Goal: Information Seeking & Learning: Find specific fact

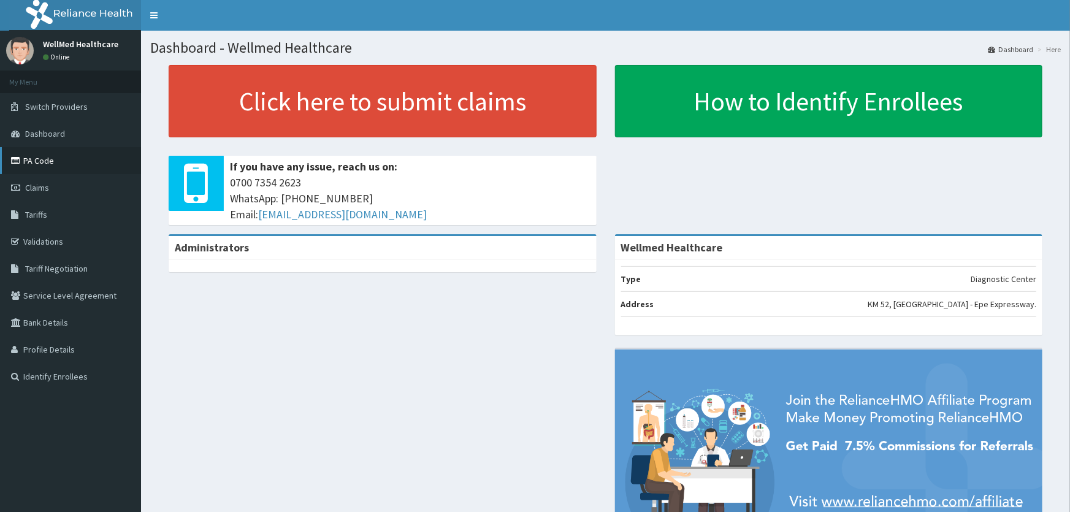
click at [19, 157] on icon at bounding box center [17, 160] width 12 height 9
click at [57, 158] on link "PA Code" at bounding box center [70, 160] width 141 height 27
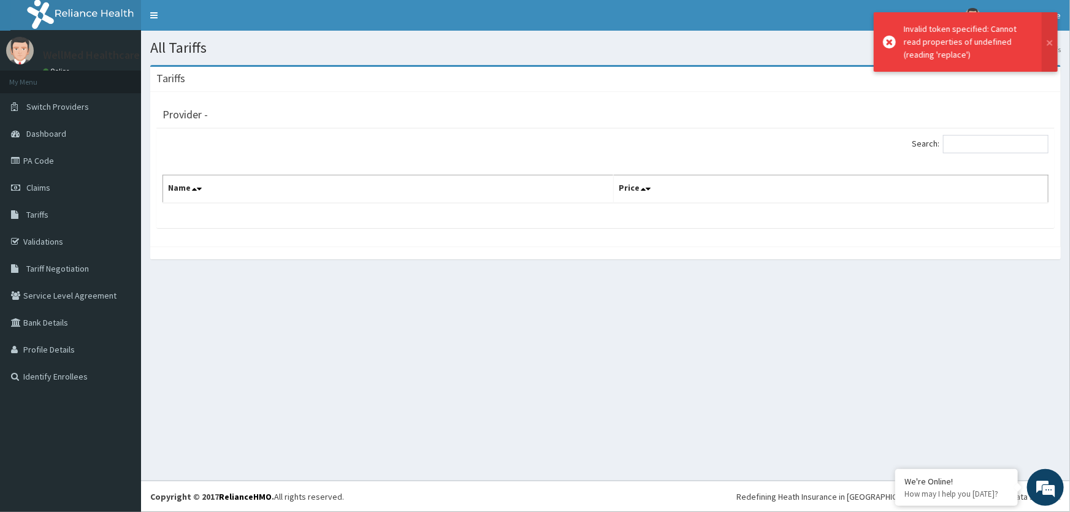
click at [292, 188] on th "Name" at bounding box center [388, 189] width 451 height 28
click at [192, 186] on icon at bounding box center [194, 189] width 5 height 9
click at [294, 158] on div "Search: Name Price" at bounding box center [605, 169] width 886 height 69
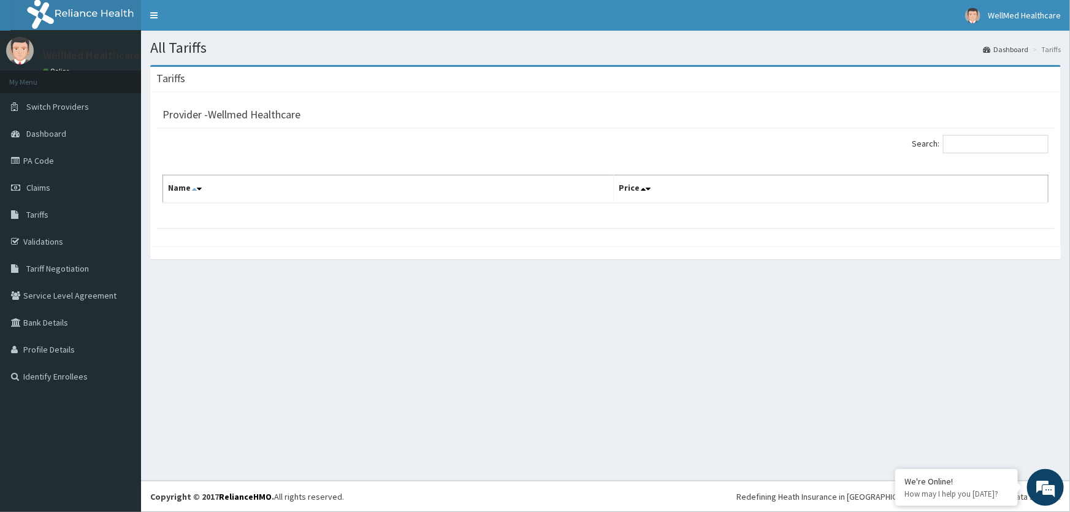
click at [193, 188] on icon at bounding box center [194, 189] width 5 height 9
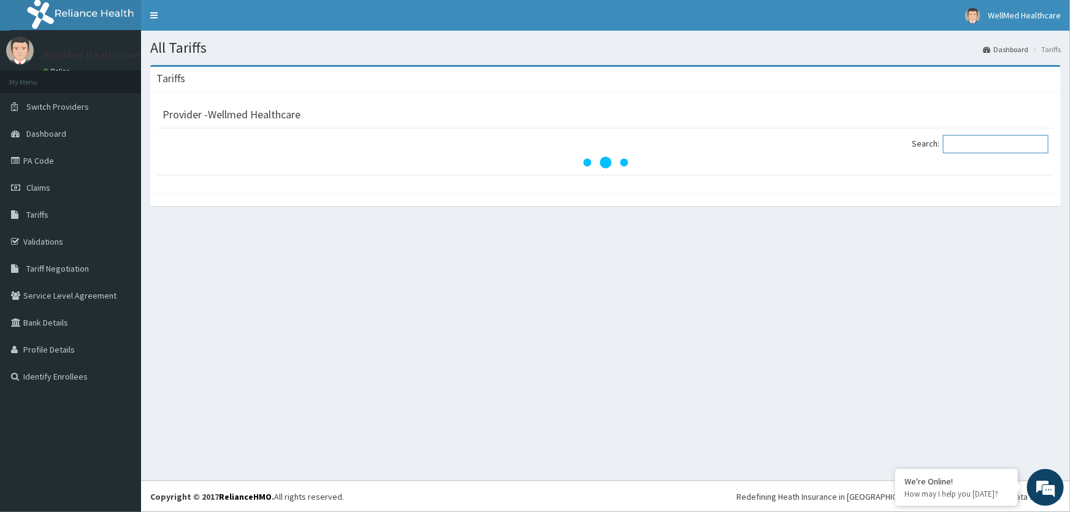
click at [987, 135] on input "Search:" at bounding box center [995, 144] width 105 height 18
type input "gene"
click at [44, 225] on link "Tariffs" at bounding box center [70, 214] width 141 height 27
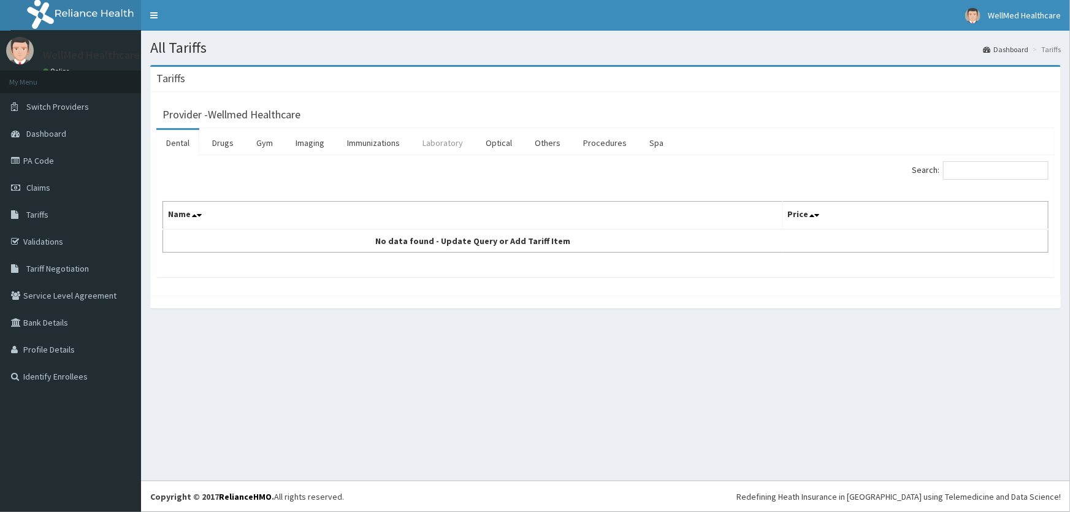
click at [445, 141] on link "Laboratory" at bounding box center [443, 143] width 60 height 26
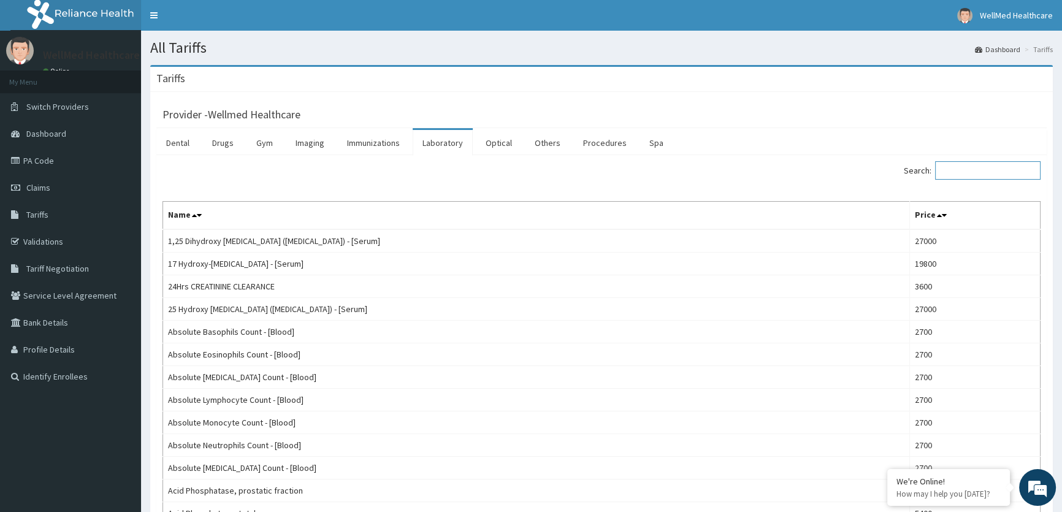
click at [969, 168] on input "Search:" at bounding box center [987, 170] width 105 height 18
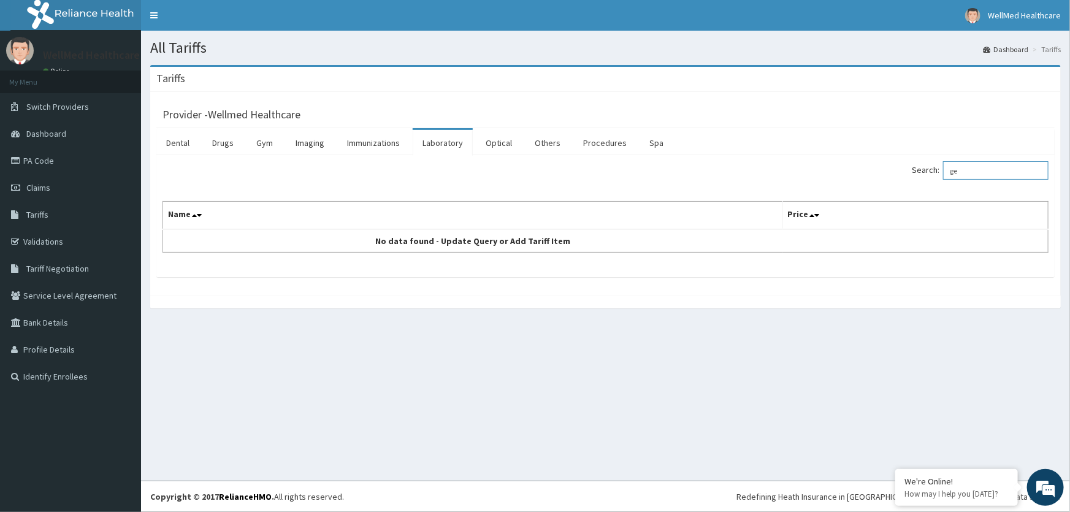
type input "g"
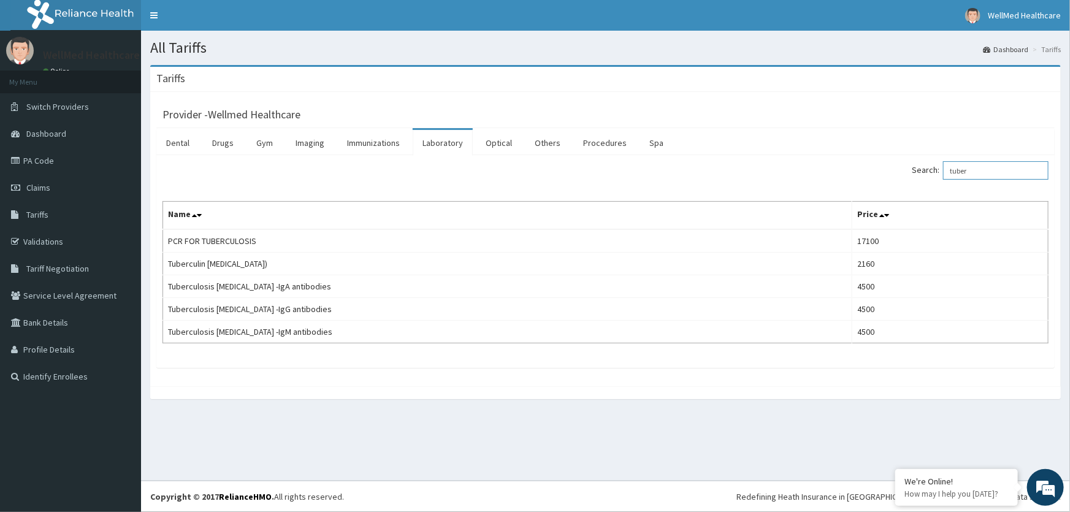
type input "tuber"
